Goal: Task Accomplishment & Management: Manage account settings

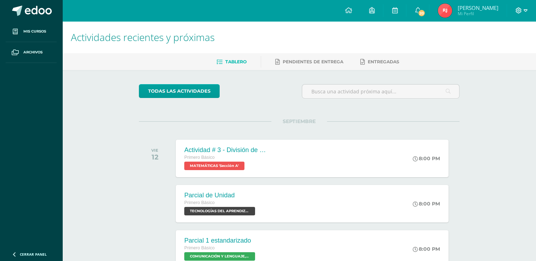
click at [521, 9] on icon at bounding box center [518, 10] width 6 height 6
click at [500, 50] on span "Cerrar sesión" at bounding box center [503, 48] width 32 height 7
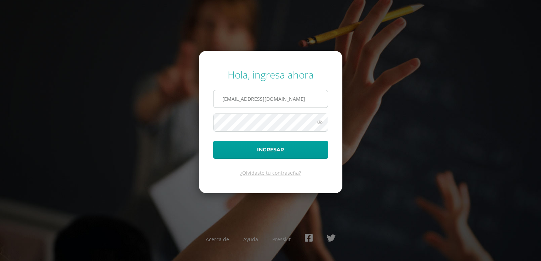
click at [286, 100] on input "rosajulajuj24@maiagt.org" at bounding box center [270, 98] width 114 height 17
drag, startPoint x: 287, startPoint y: 100, endPoint x: 183, endPoint y: 106, distance: 104.2
click at [183, 106] on div "Hola, ingresa ahora rosajulajuj24@maiagt.org Ingresar ¿Olvidaste tu contraseña?…" at bounding box center [270, 130] width 457 height 137
type input "2022005@maiagt.org"
click at [181, 119] on div "Hola, ingresa ahora 2022005@maiagt.org Ingresar ¿Olvidaste tu contraseña? Acerc…" at bounding box center [270, 130] width 457 height 137
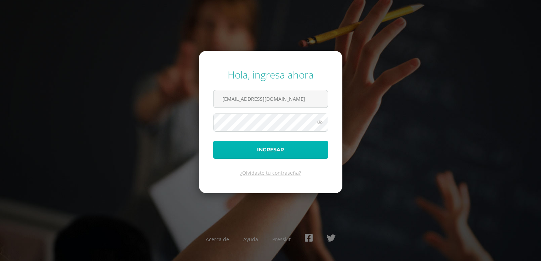
click at [222, 146] on button "Ingresar" at bounding box center [270, 150] width 115 height 18
